Goal: Information Seeking & Learning: Learn about a topic

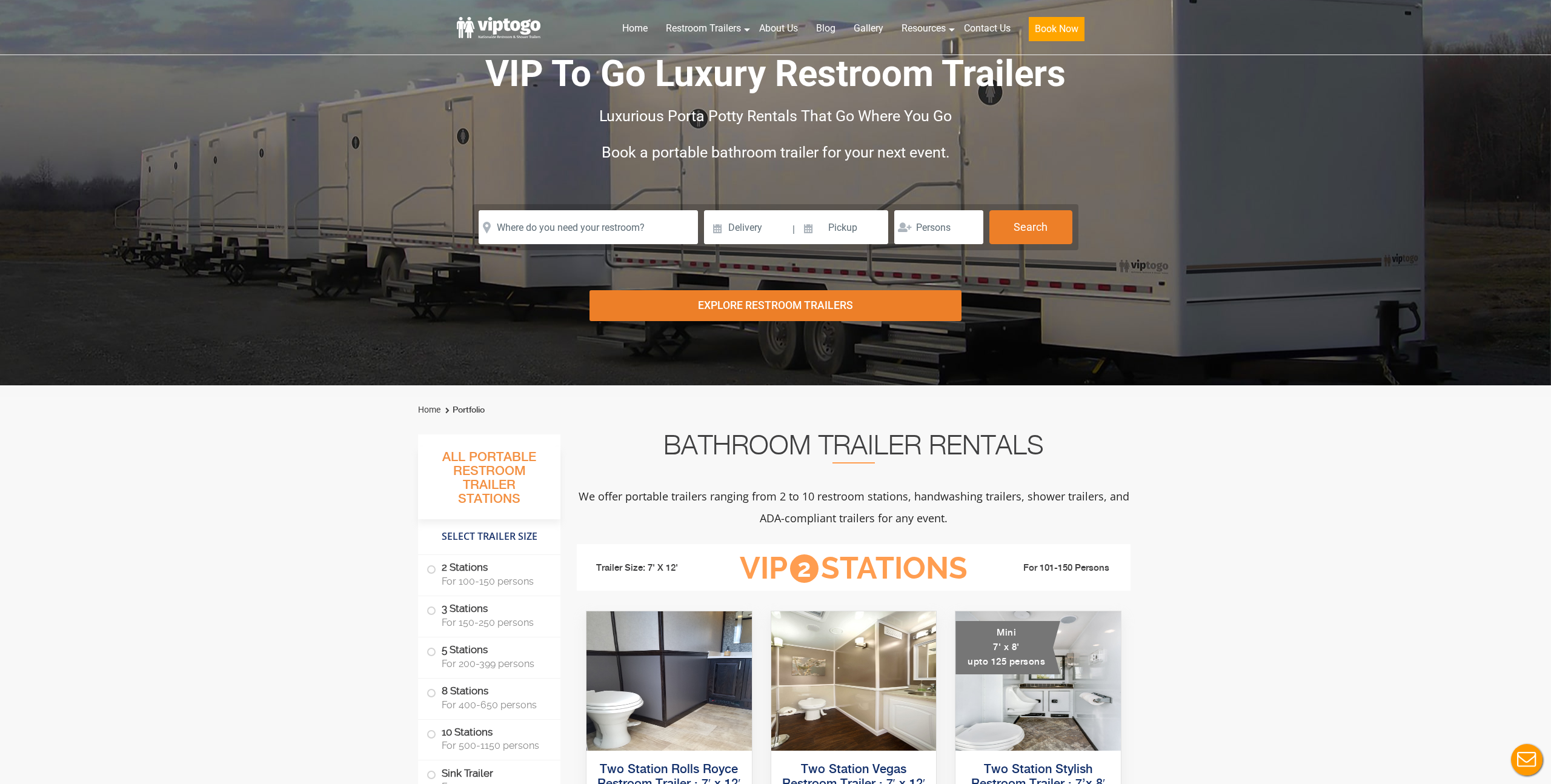
scroll to position [76, 0]
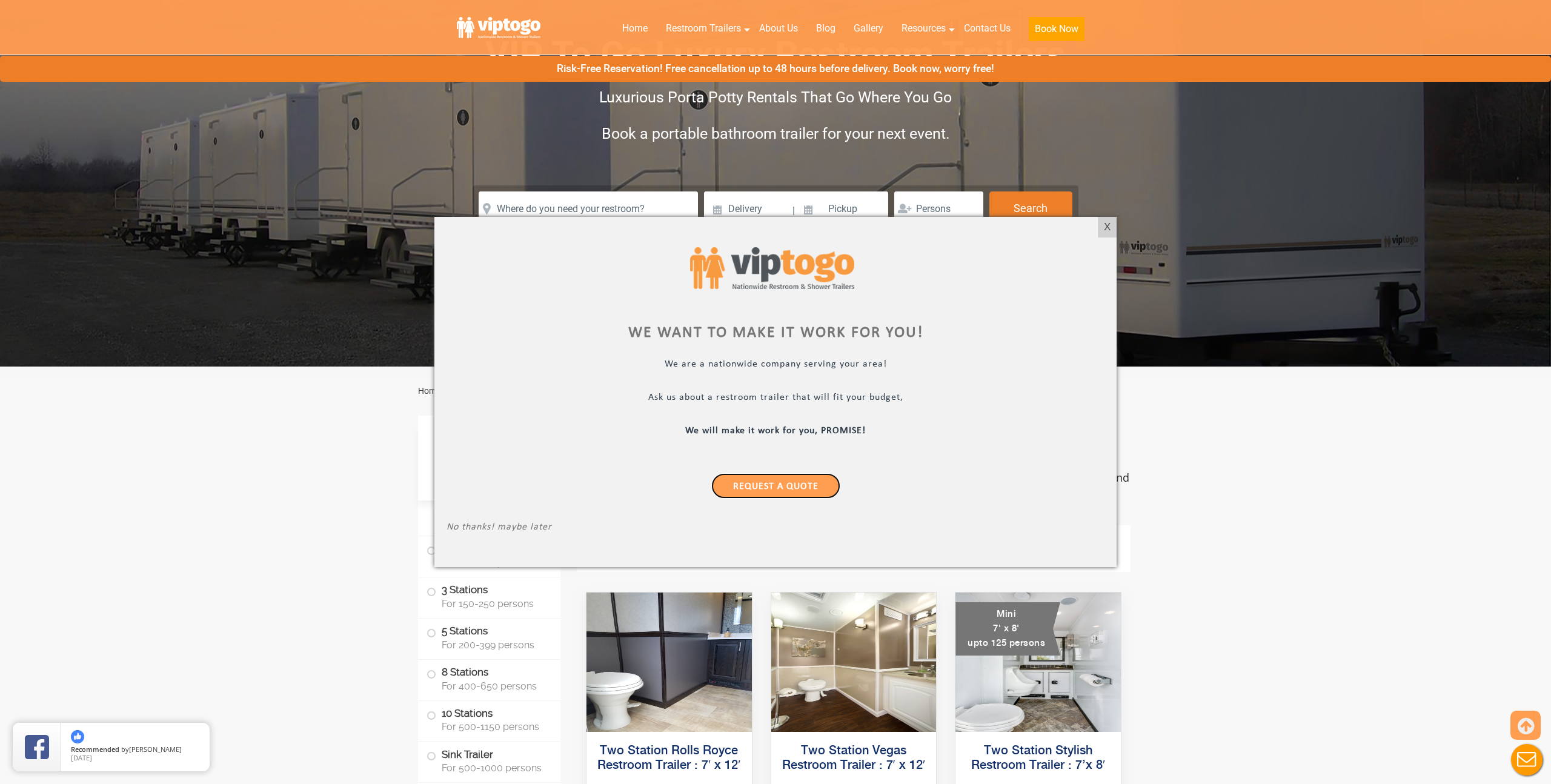
click at [754, 488] on link "Request a Quote" at bounding box center [775, 486] width 129 height 25
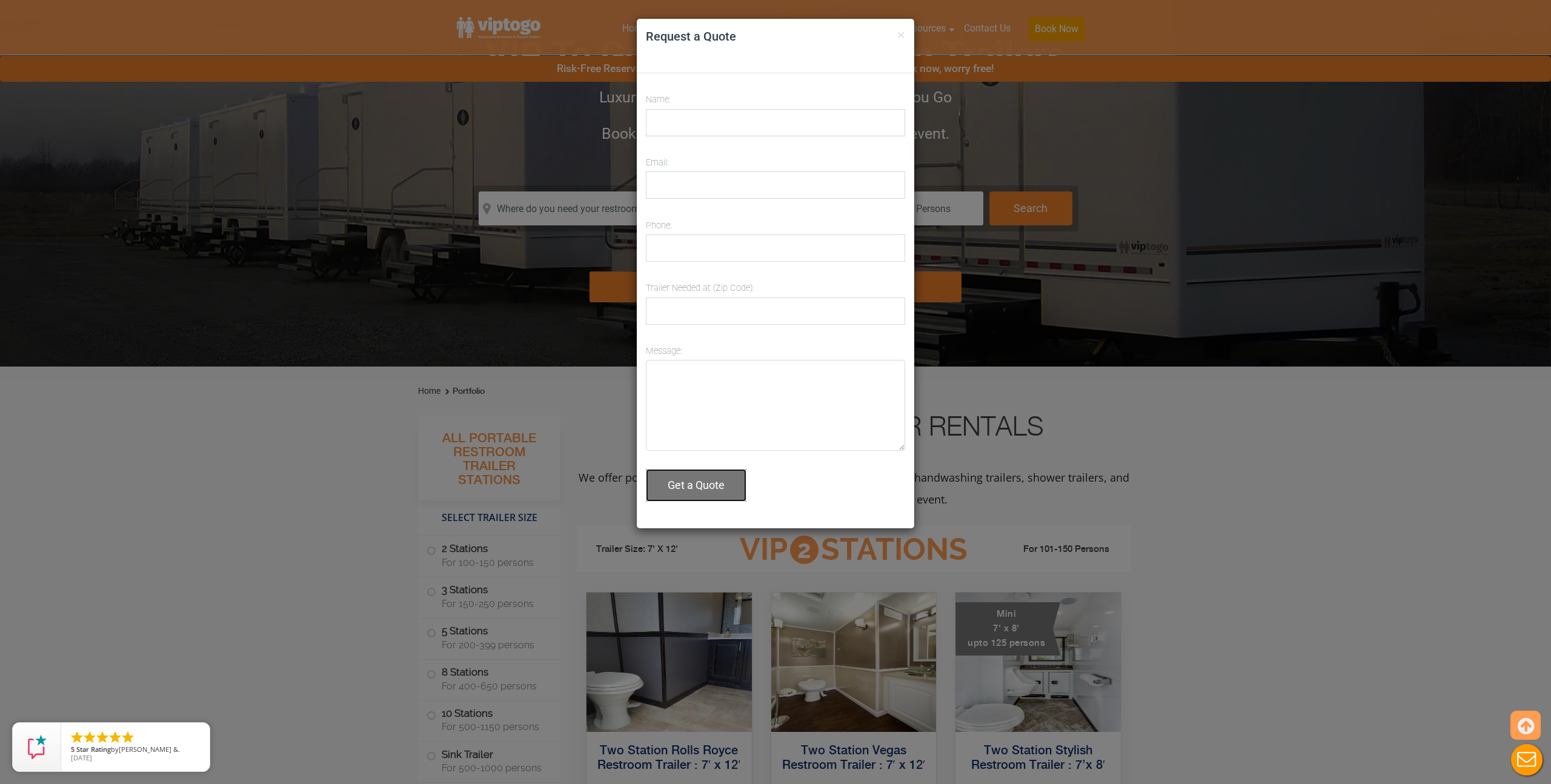
click at [687, 479] on button "Get a Quote" at bounding box center [697, 485] width 101 height 32
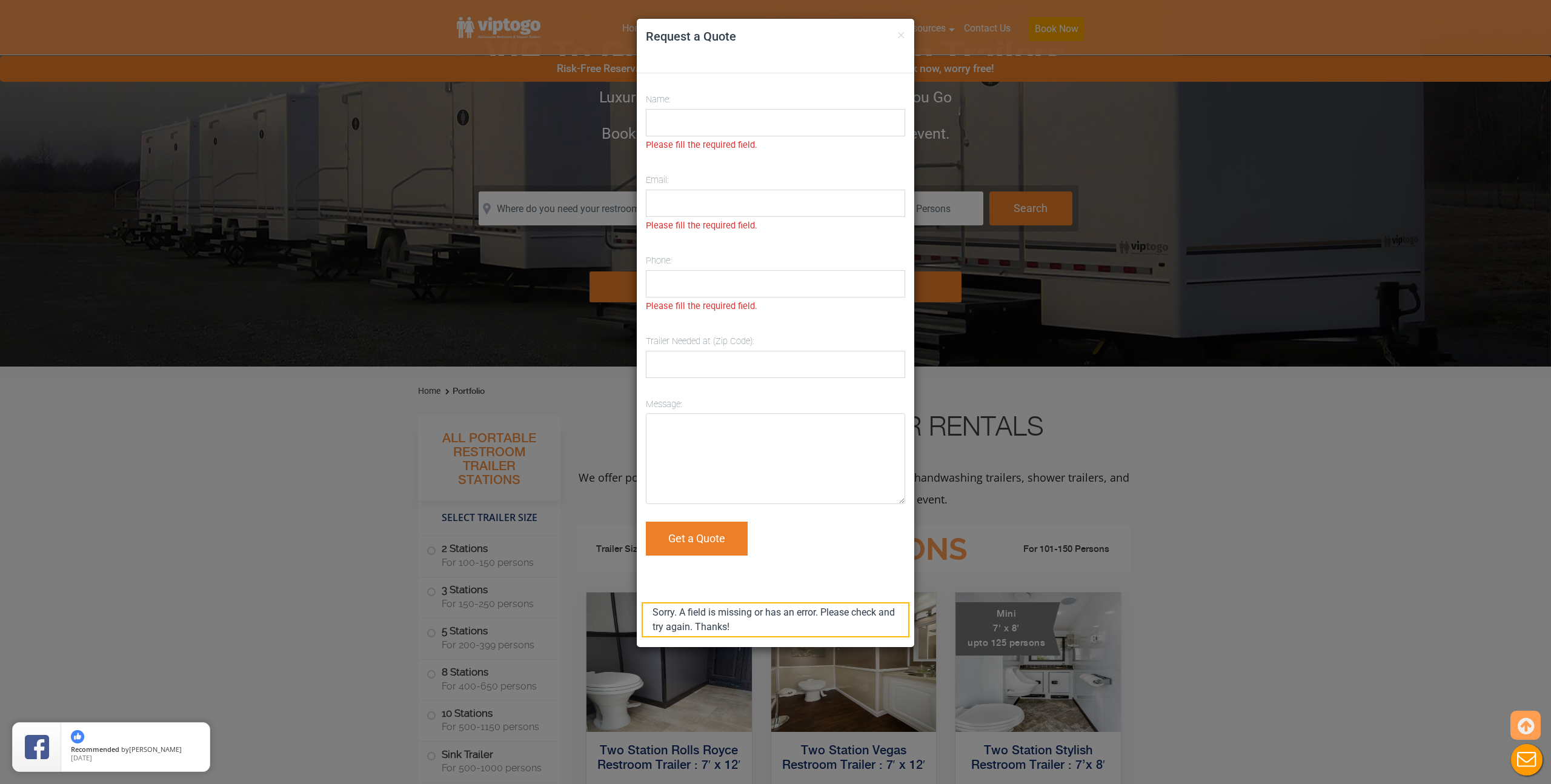
click at [983, 504] on div "× Request a Quote Sorry. A field is missing or has an error. Please check and t…" at bounding box center [775, 392] width 1551 height 784
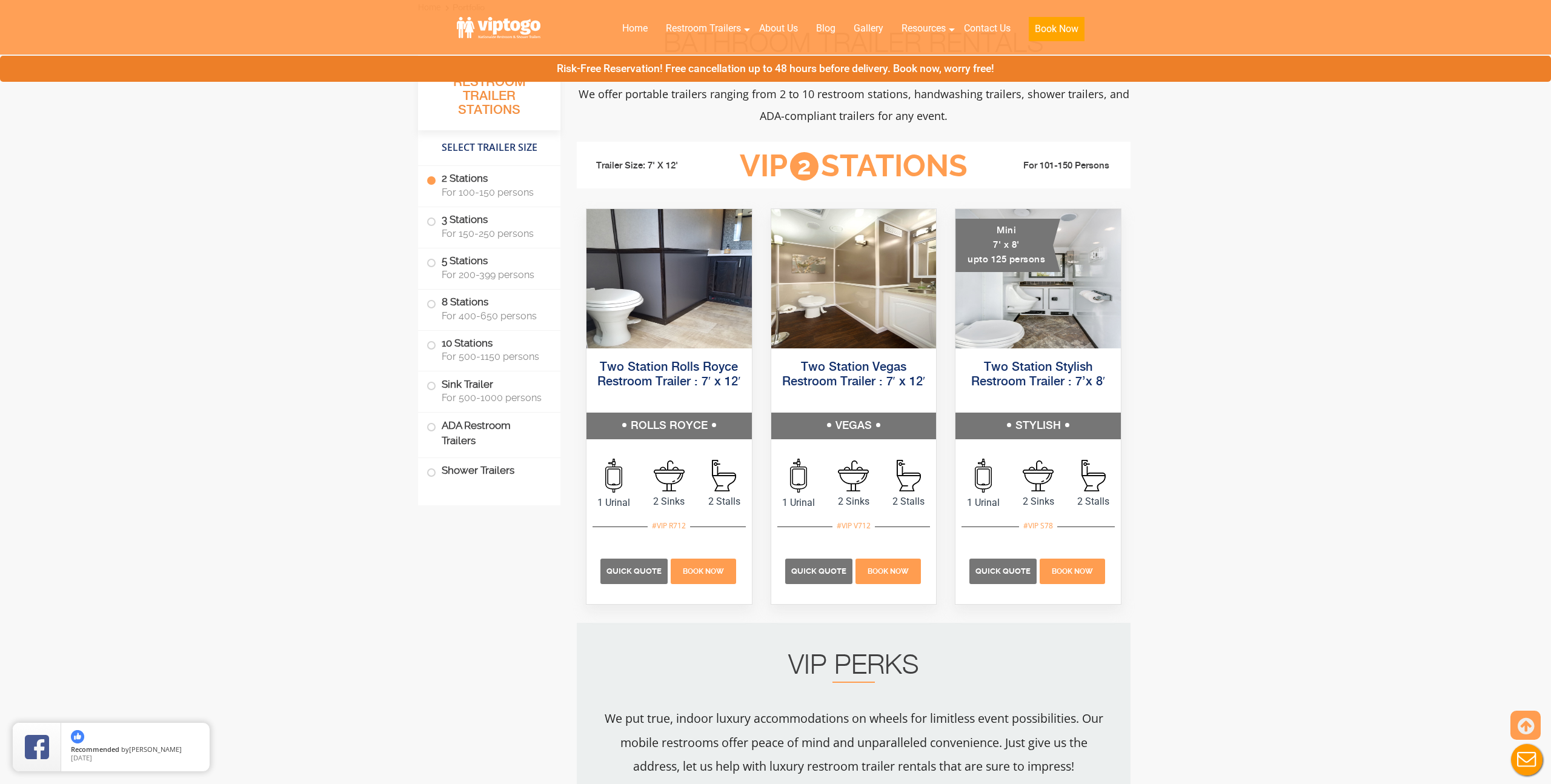
scroll to position [533, 0]
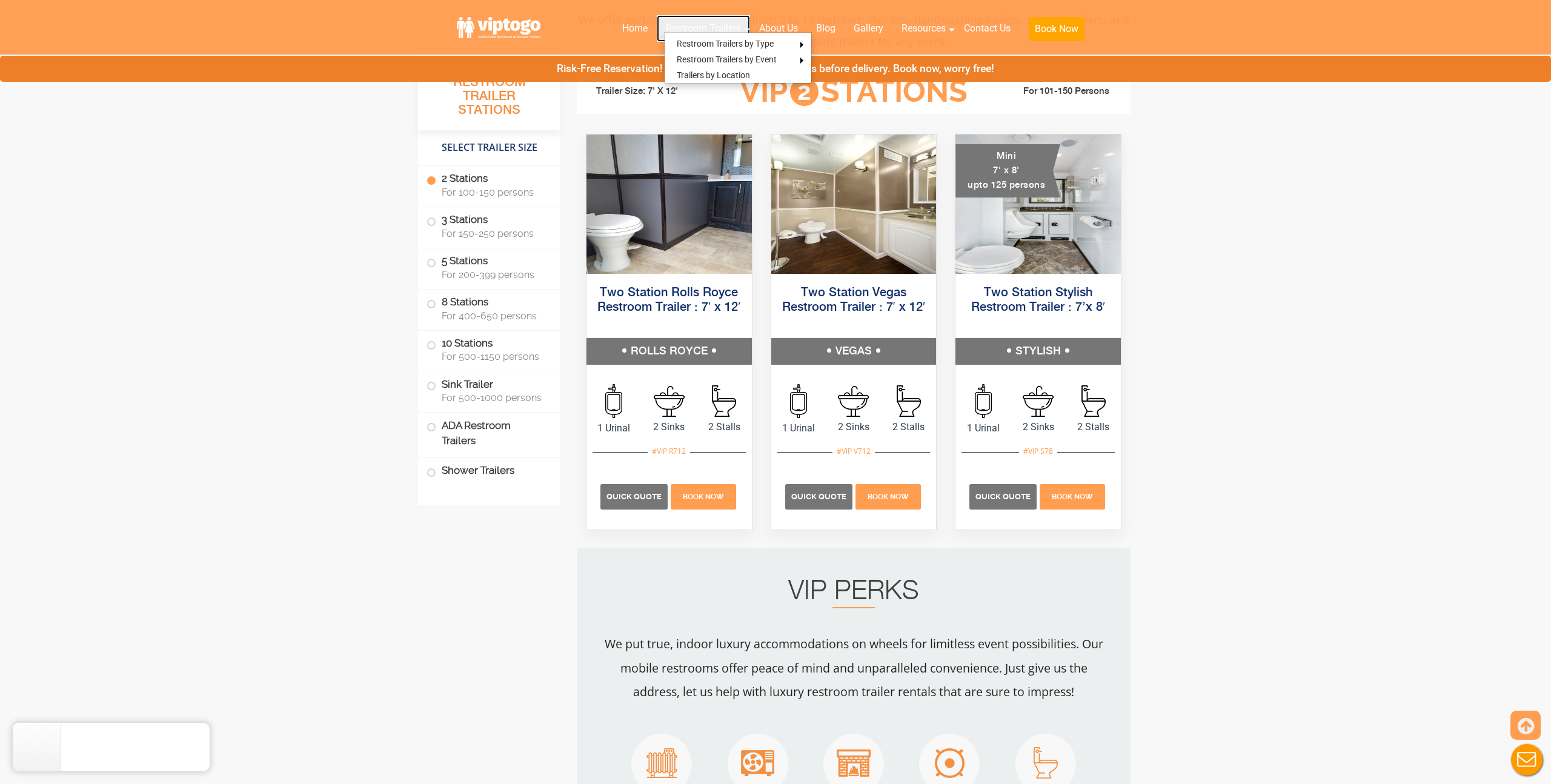
click at [702, 25] on link "Restroom Trailers" at bounding box center [704, 29] width 94 height 27
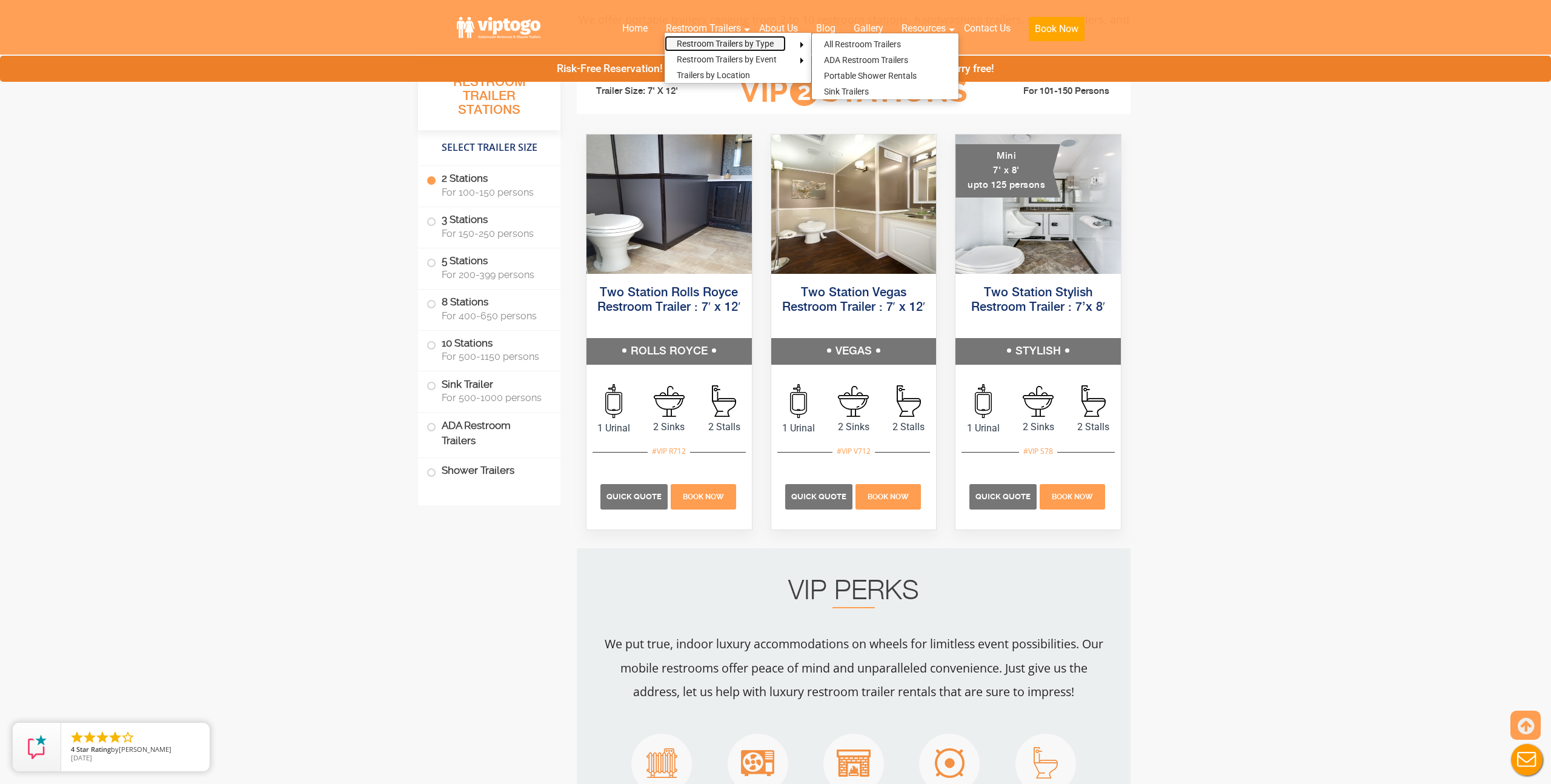
click at [707, 40] on link "Restroom Trailers by Type" at bounding box center [725, 43] width 121 height 15
click at [846, 38] on link "All Restroom Trailers" at bounding box center [862, 43] width 101 height 15
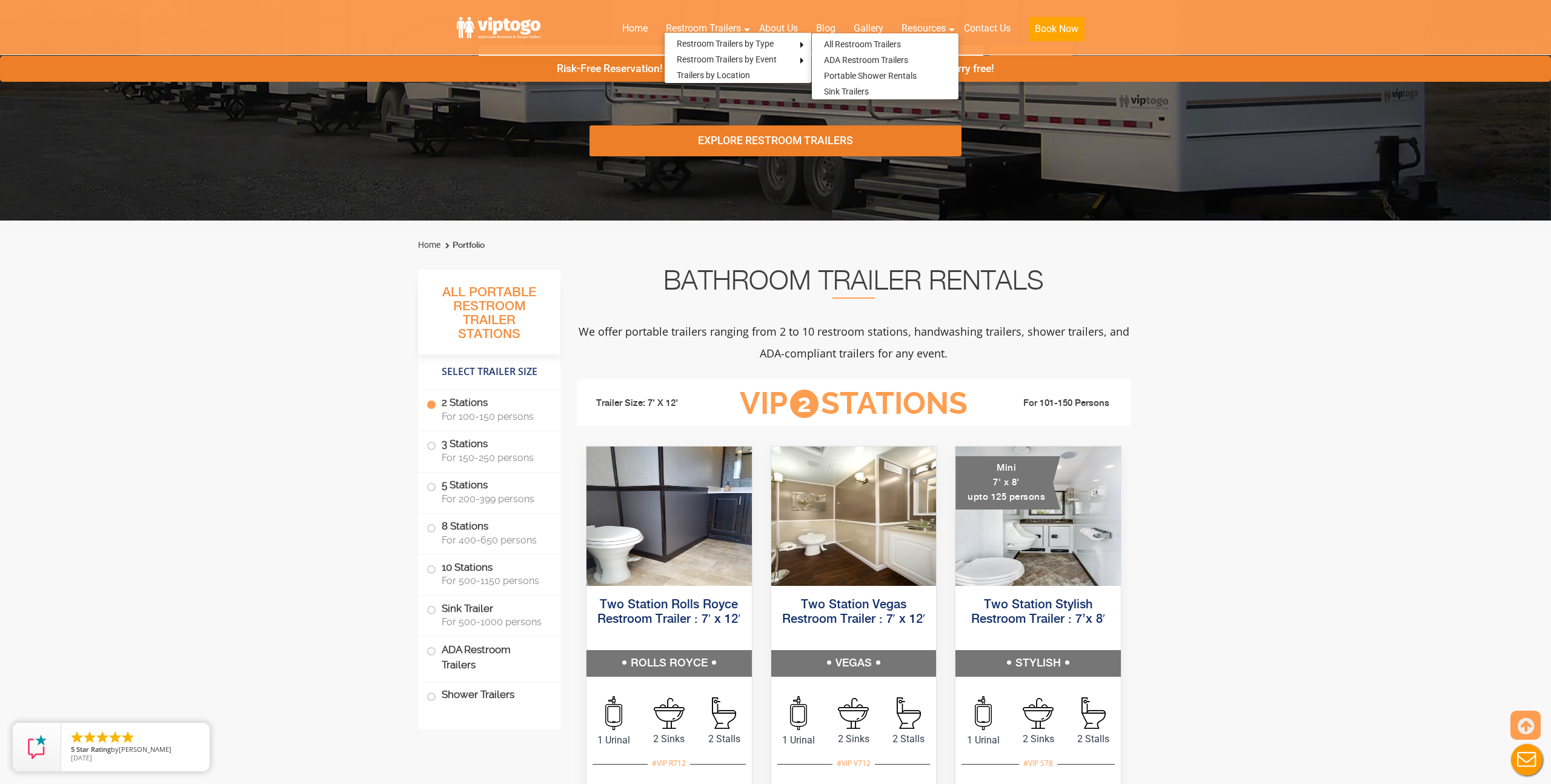
scroll to position [273, 0]
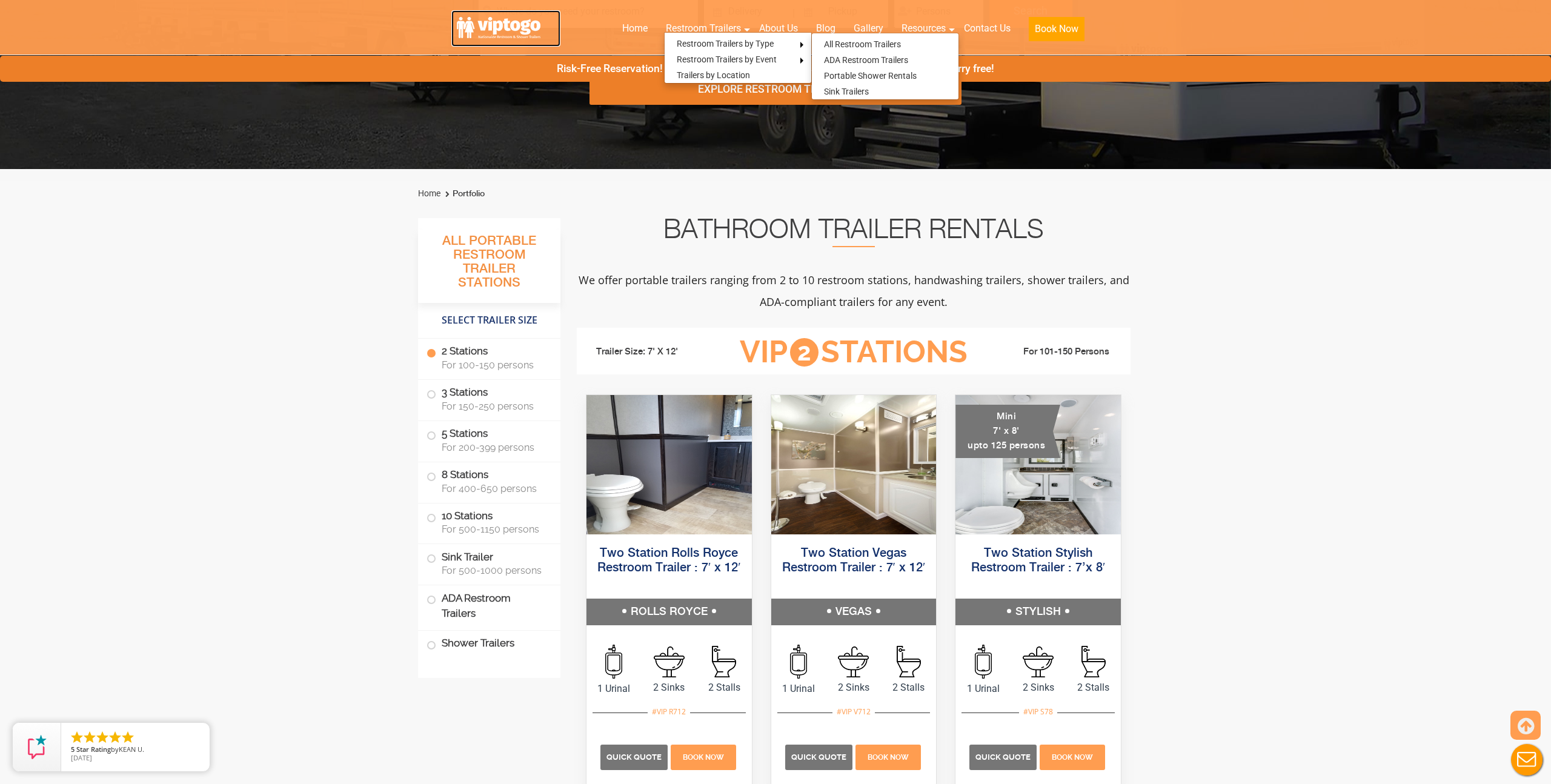
click at [496, 14] on link at bounding box center [506, 28] width 109 height 36
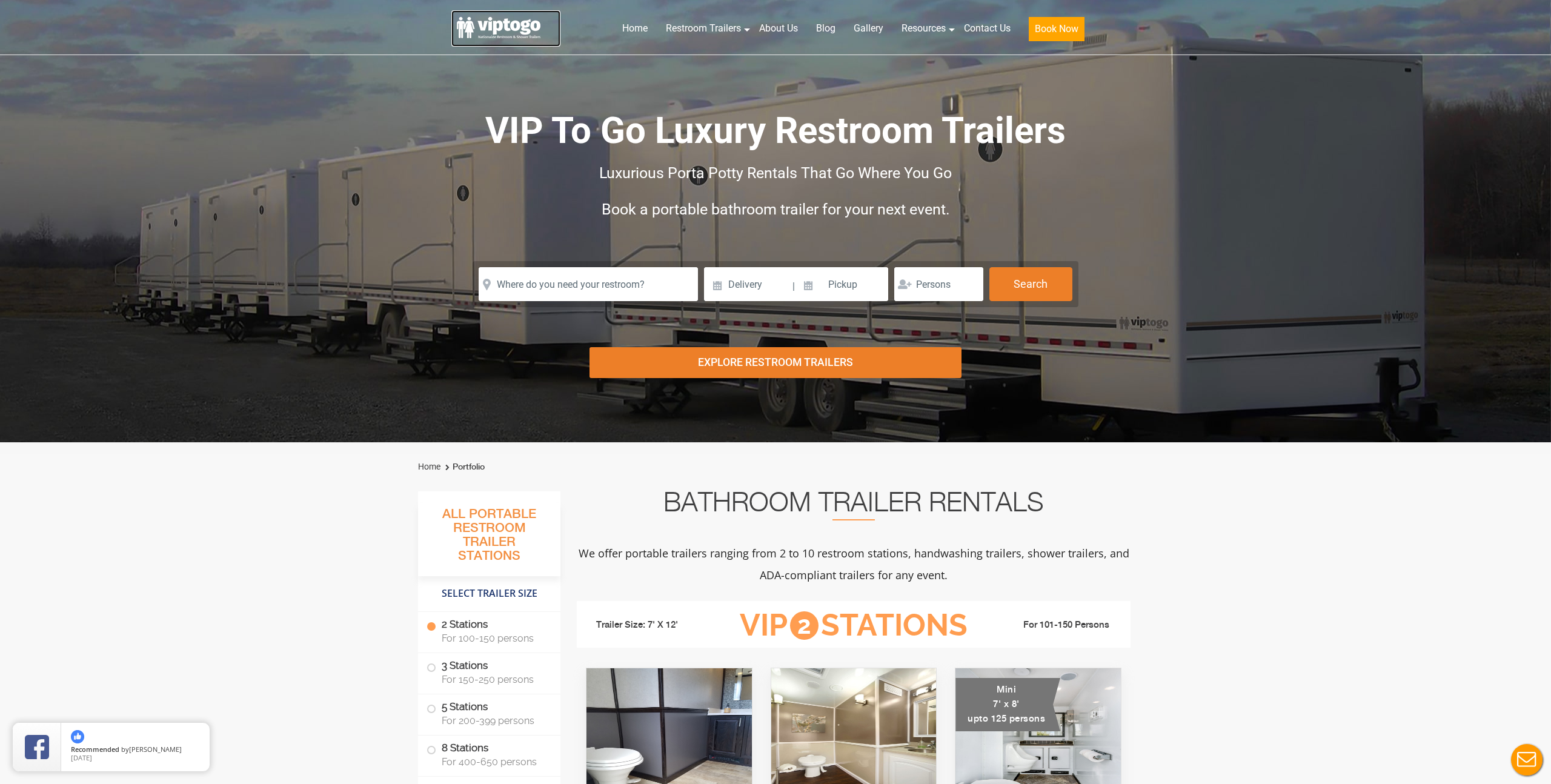
click at [489, 20] on link at bounding box center [506, 28] width 109 height 36
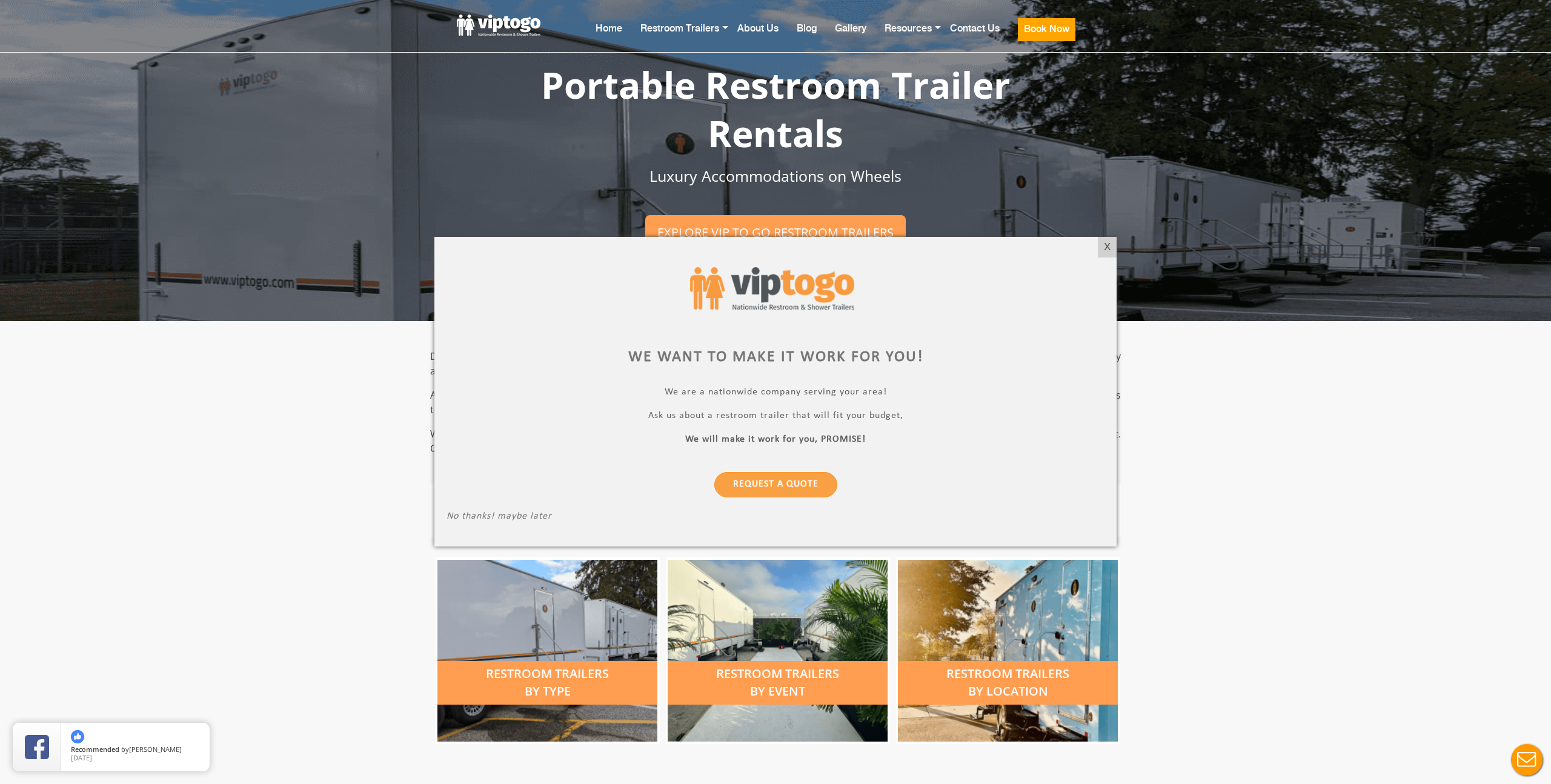
click at [521, 516] on p "No thanks! maybe later" at bounding box center [776, 517] width 658 height 14
